Goal: Navigation & Orientation: Find specific page/section

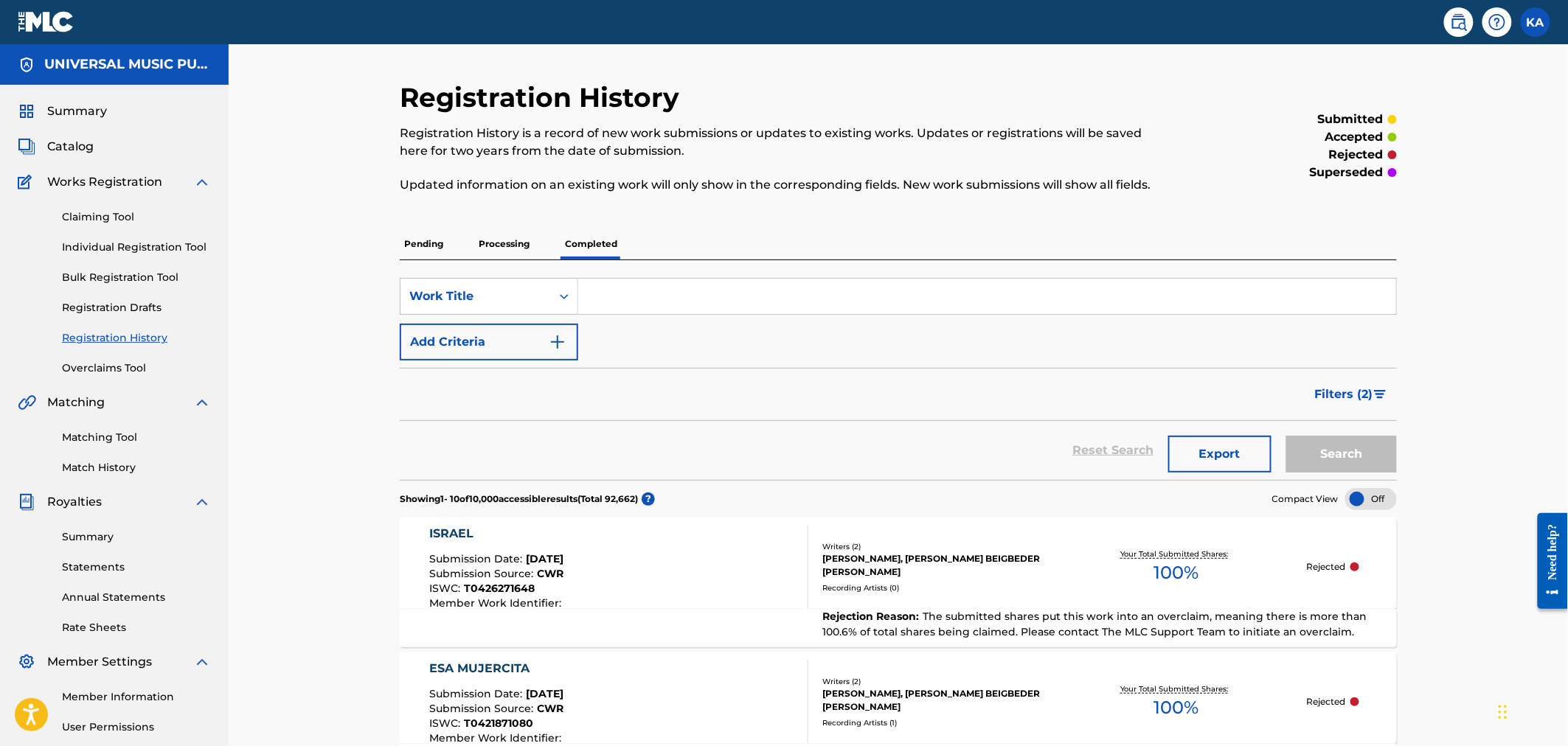
click at [48, 19] on img at bounding box center [46, 21] width 57 height 21
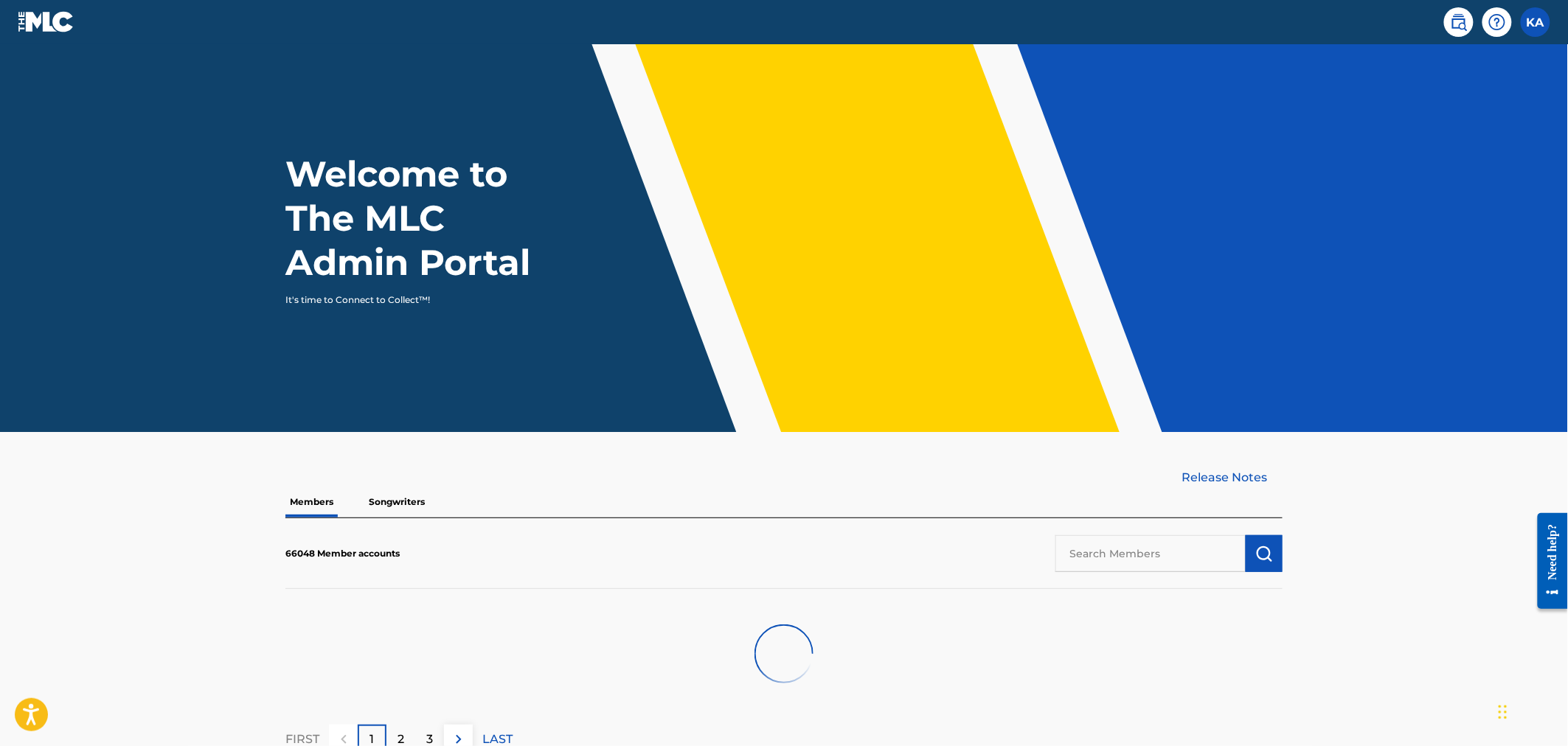
click at [395, 499] on p "Songwriters" at bounding box center [397, 502] width 65 height 31
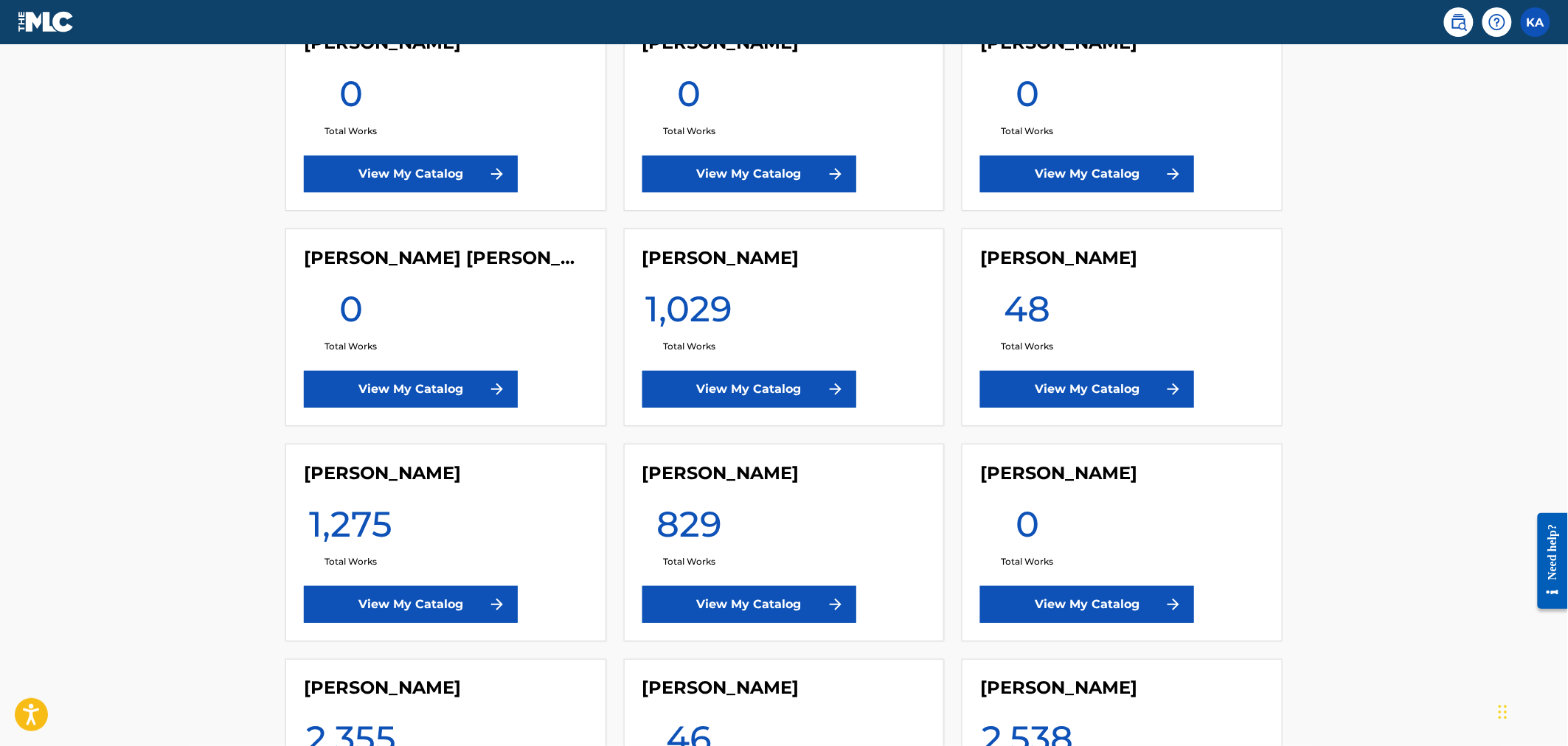
scroll to position [616, 0]
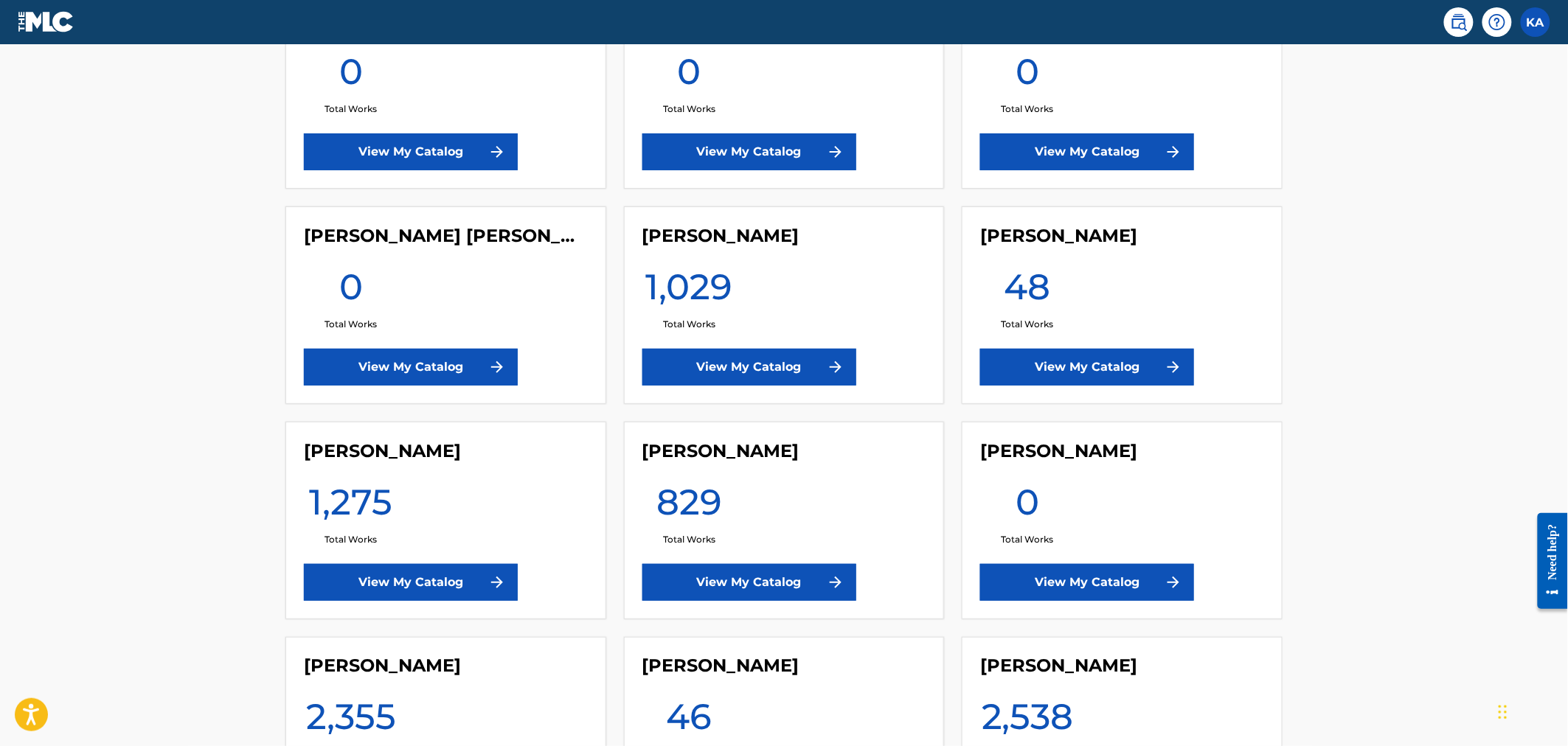
click at [774, 357] on link "View My Catalog" at bounding box center [750, 366] width 214 height 37
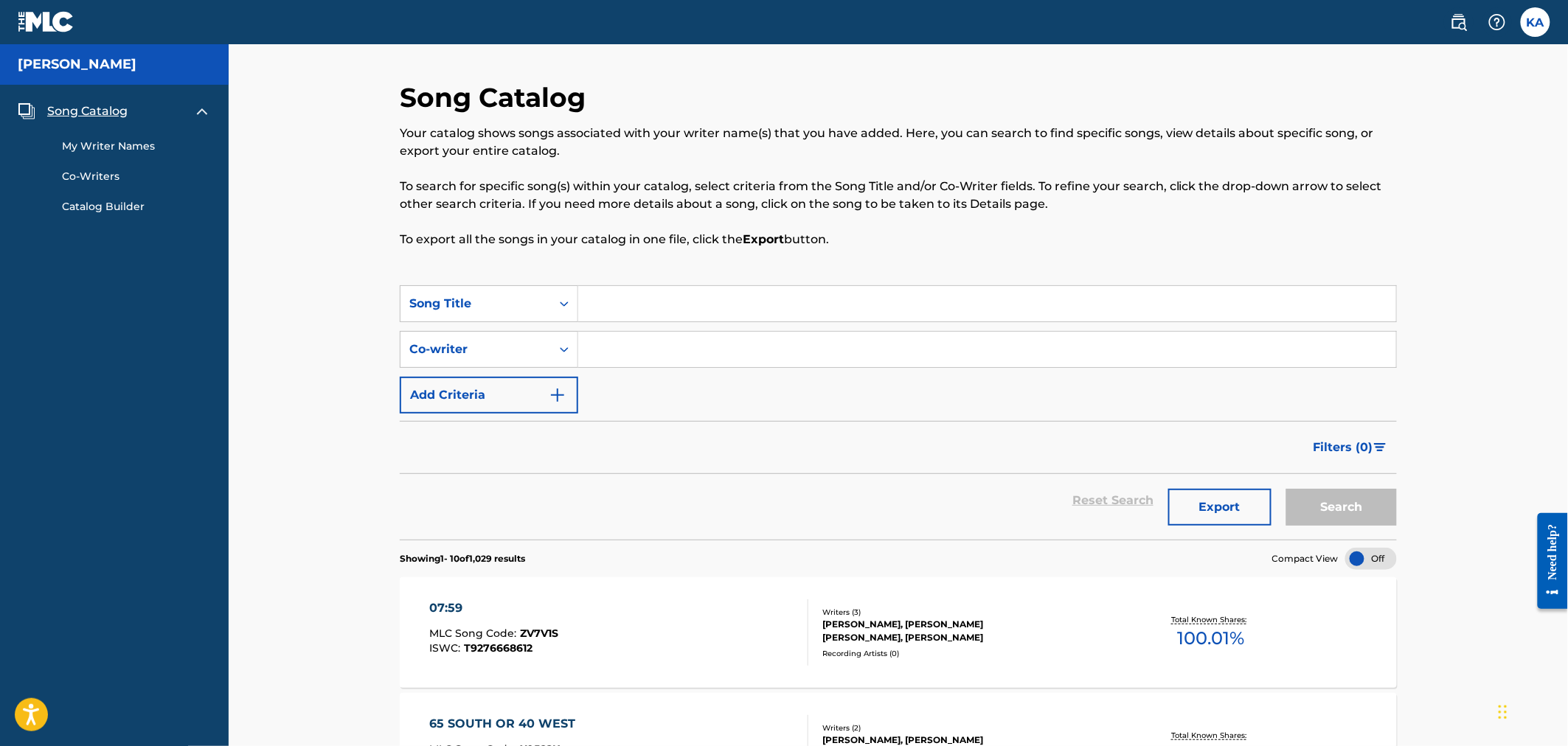
click at [1358, 436] on button "Filters ( 0 )" at bounding box center [1350, 447] width 92 height 37
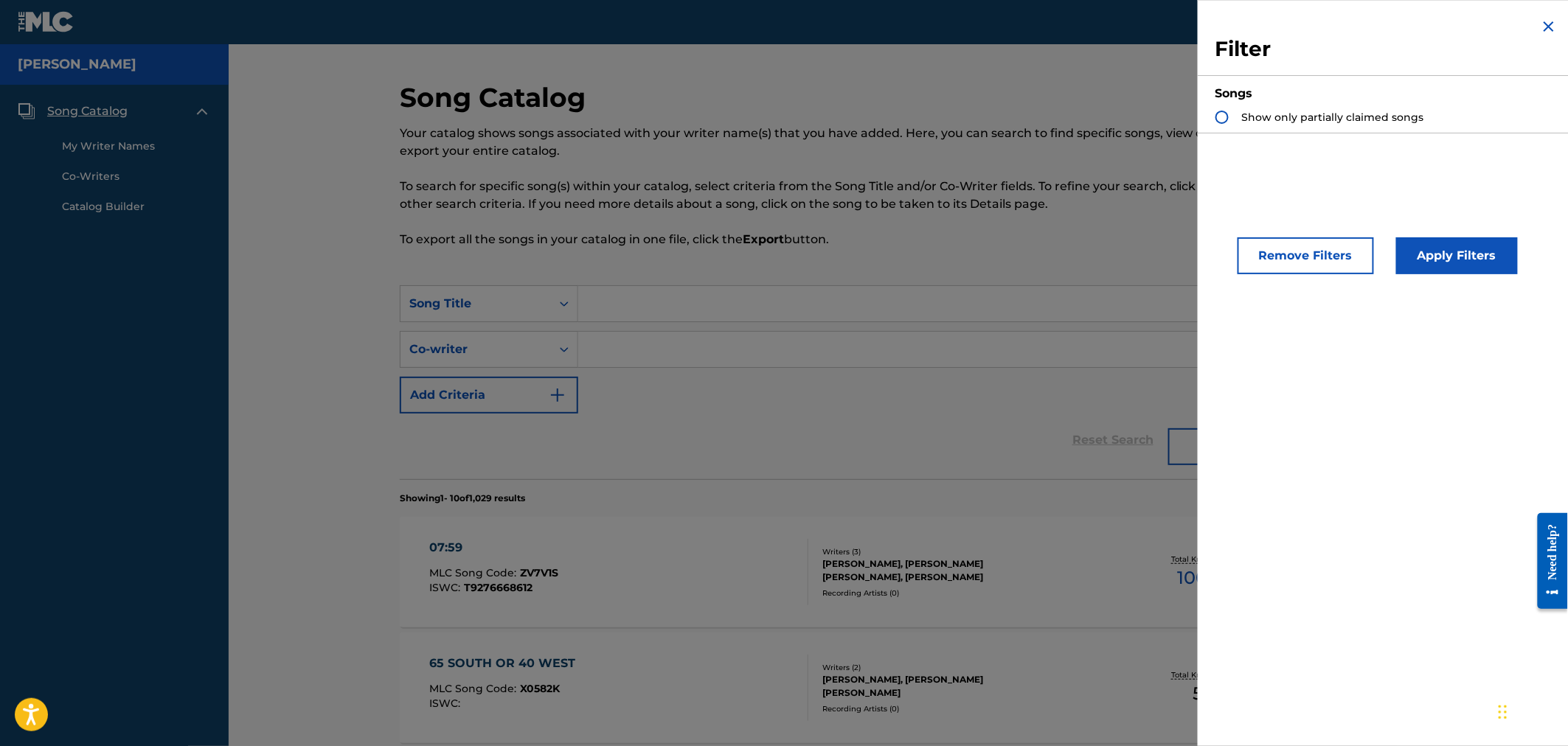
click at [1225, 122] on div "Search Form" at bounding box center [1222, 117] width 14 height 14
click at [1450, 255] on button "Apply Filters" at bounding box center [1457, 255] width 122 height 37
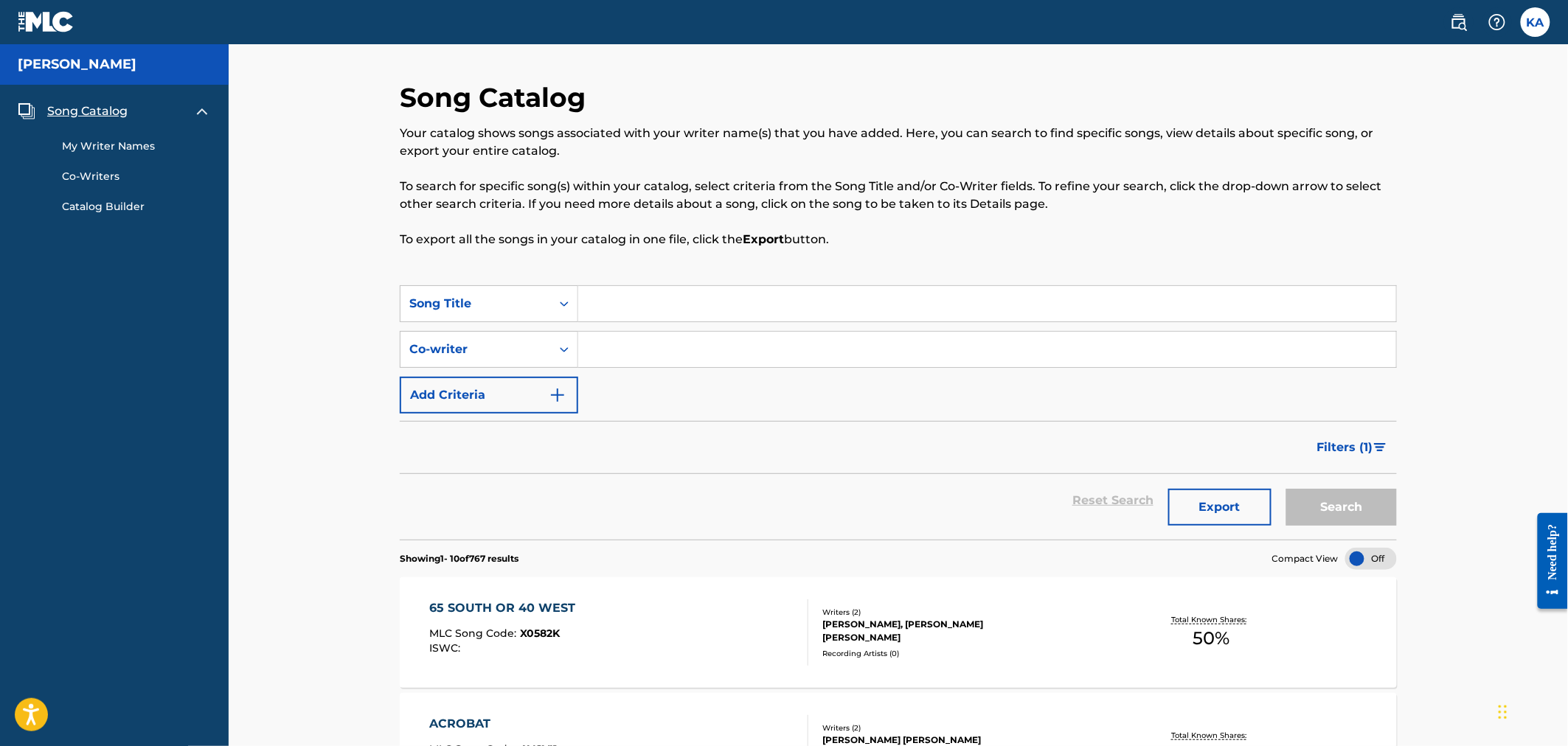
click at [102, 171] on link "Co-Writers" at bounding box center [136, 177] width 149 height 15
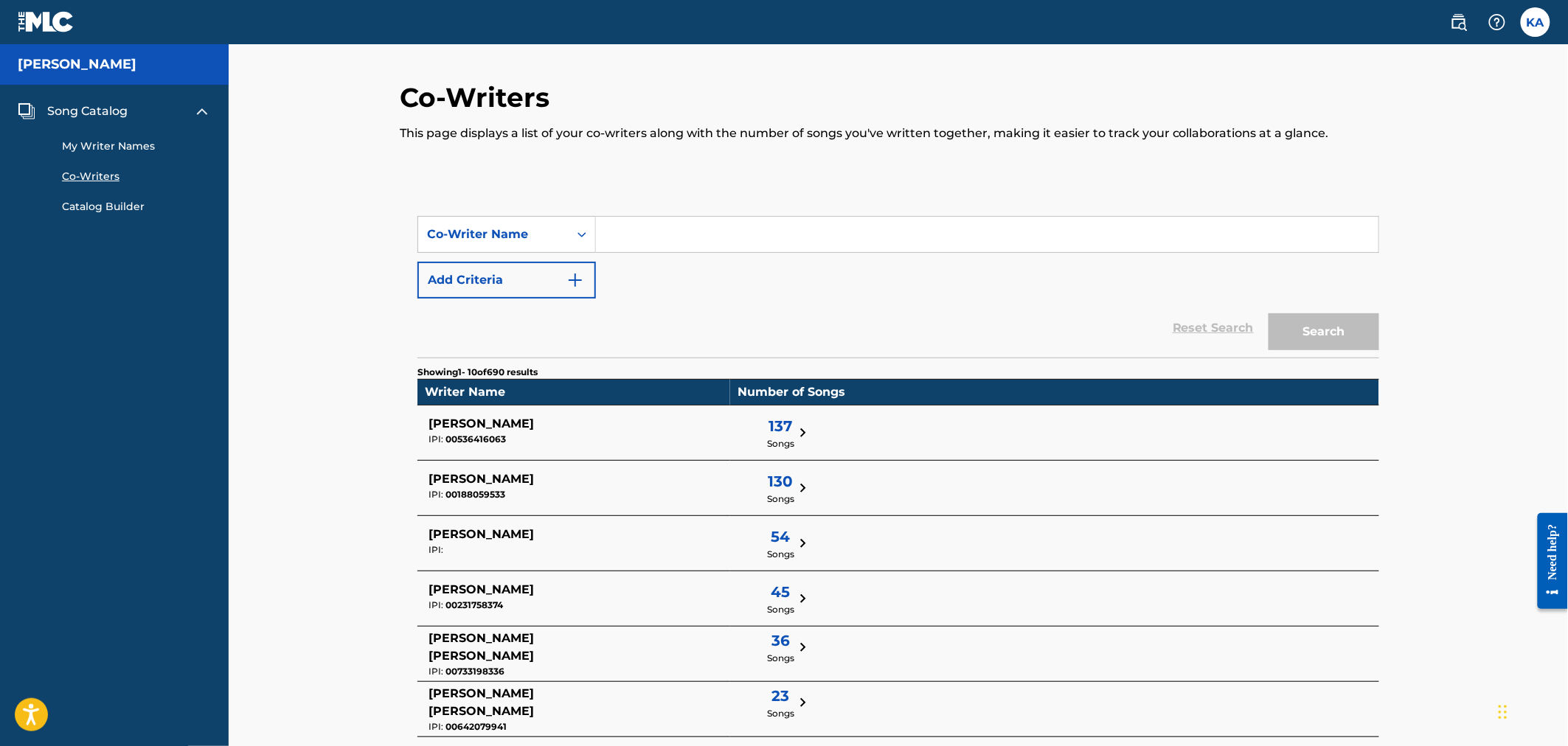
click at [130, 135] on div "My Writer Names Co-Writers Catalog Builder" at bounding box center [114, 167] width 193 height 94
click at [130, 148] on link "My Writer Names" at bounding box center [136, 146] width 149 height 15
